Goal: Find specific page/section: Find specific page/section

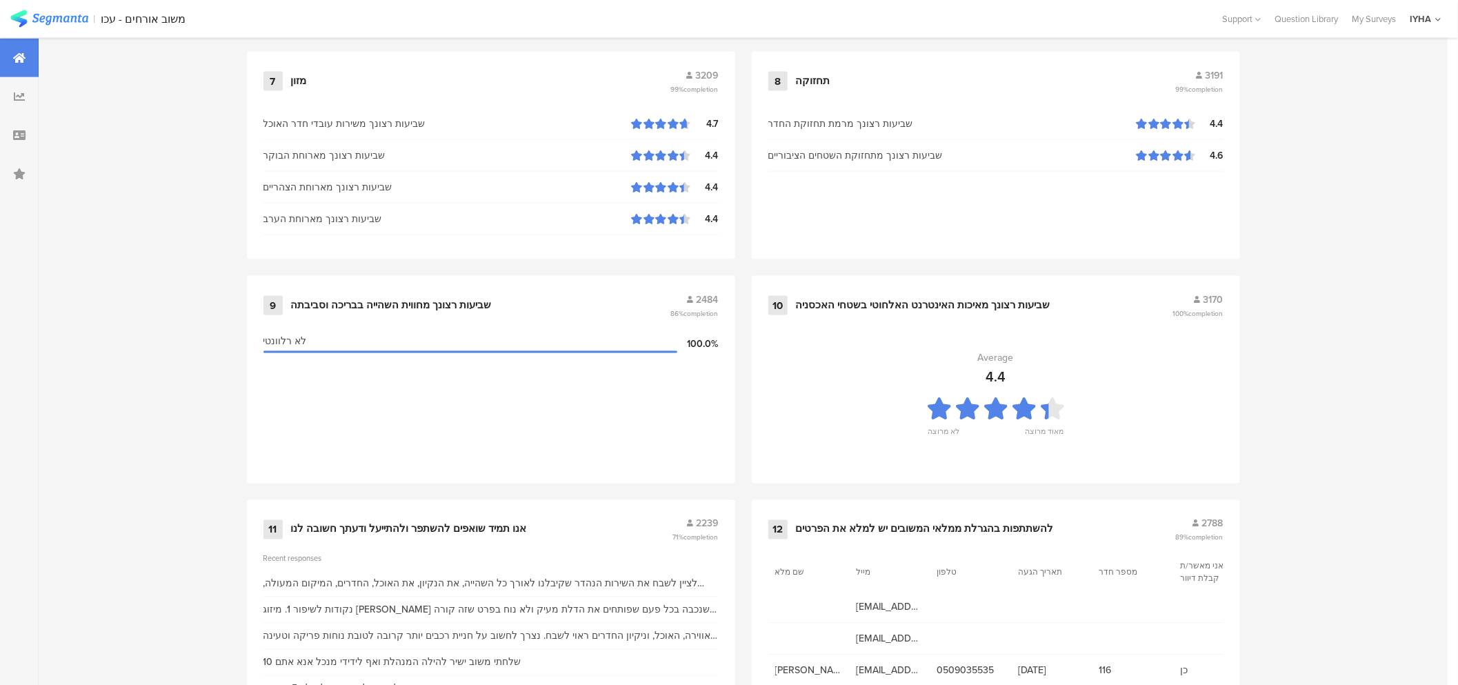
scroll to position [1340, 0]
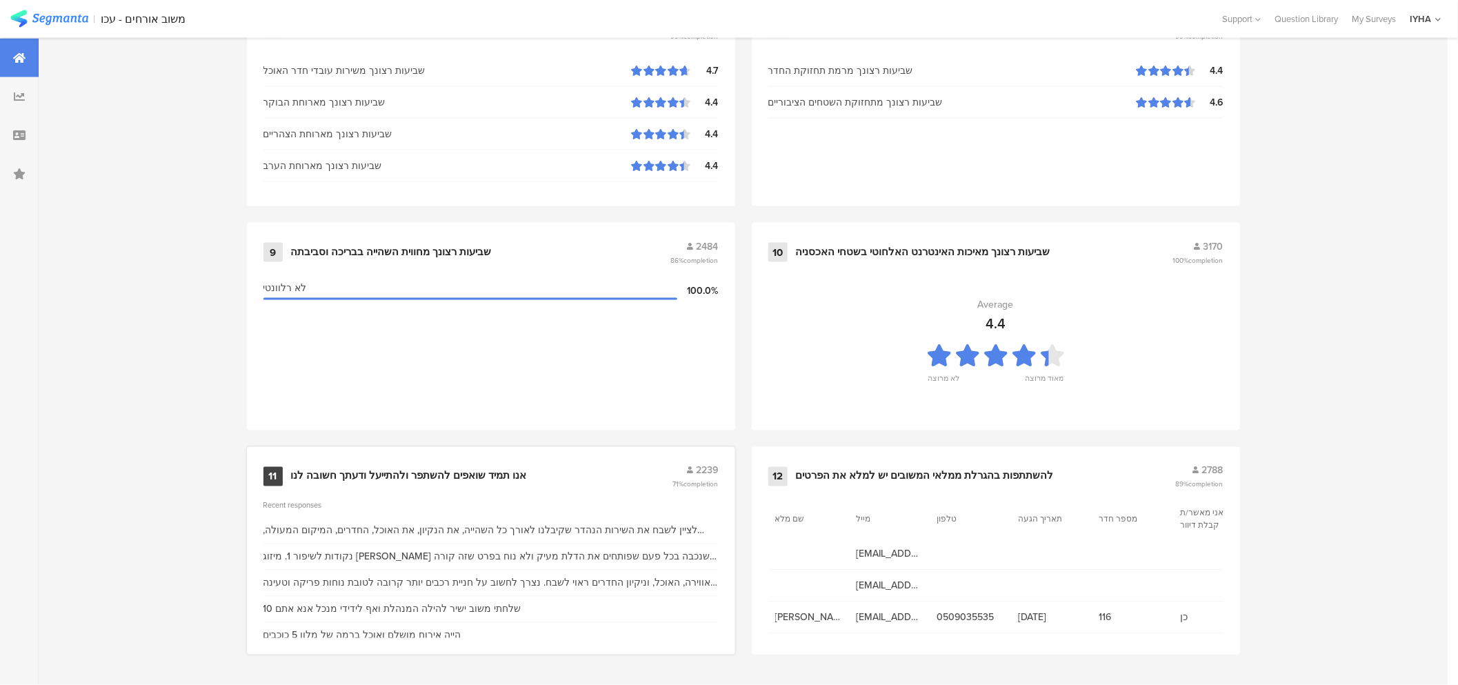
click at [403, 474] on div "אנו תמיד שואפים להשתפר ולהתייעל ודעתך חשובה לנו" at bounding box center [409, 477] width 236 height 14
